Goal: Task Accomplishment & Management: Manage account settings

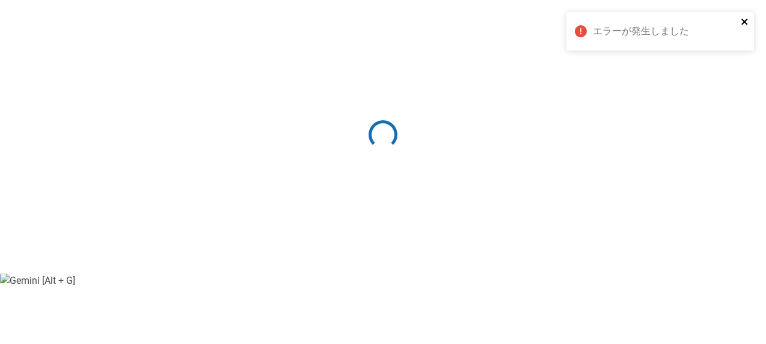
click at [748, 20] on icon "close" at bounding box center [745, 22] width 8 height 10
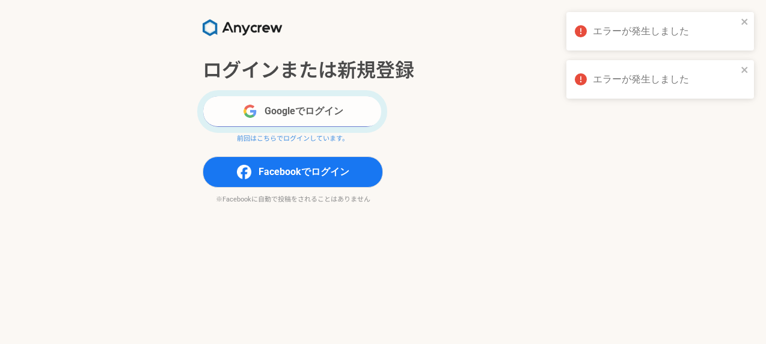
click at [350, 121] on button "Googleでログイン" at bounding box center [293, 111] width 180 height 31
click at [343, 118] on button "Googleでログイン" at bounding box center [293, 111] width 180 height 31
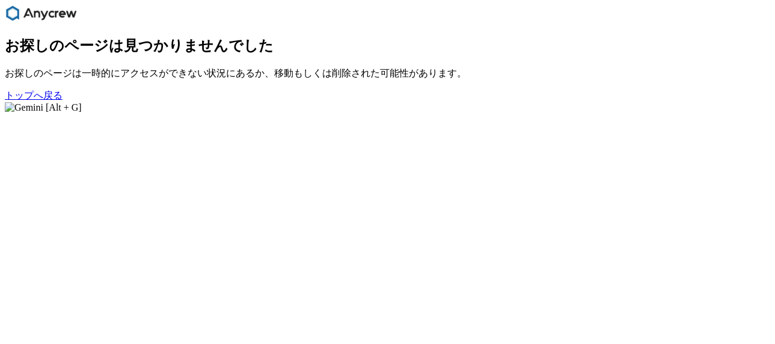
click at [38, 100] on link "トップへ戻る" at bounding box center [34, 95] width 58 height 10
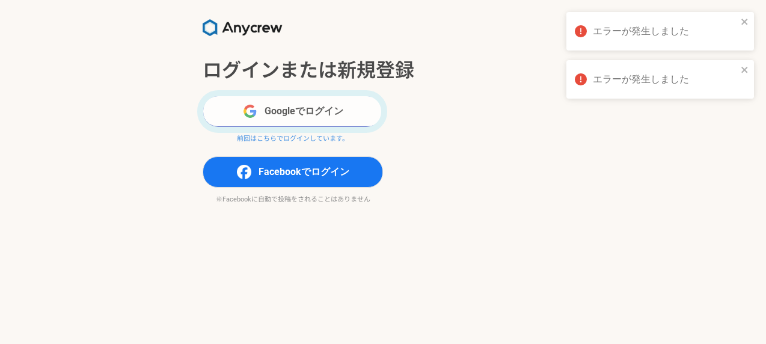
click at [346, 116] on button "Googleでログイン" at bounding box center [293, 111] width 180 height 31
